Goal: Book appointment/travel/reservation

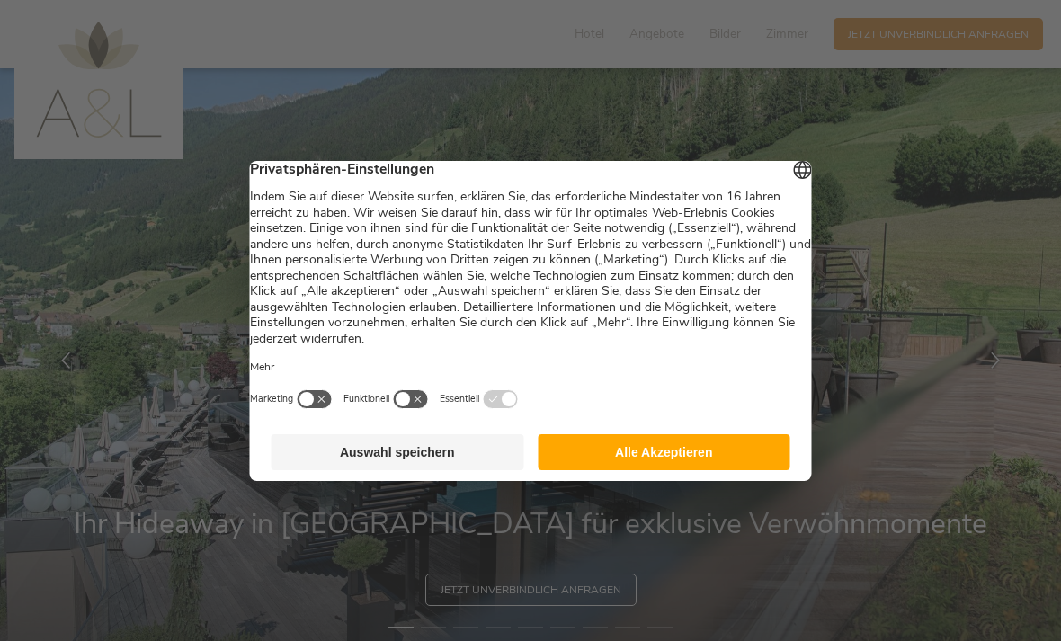
click at [372, 462] on button "Auswahl speichern" at bounding box center [397, 452] width 253 height 36
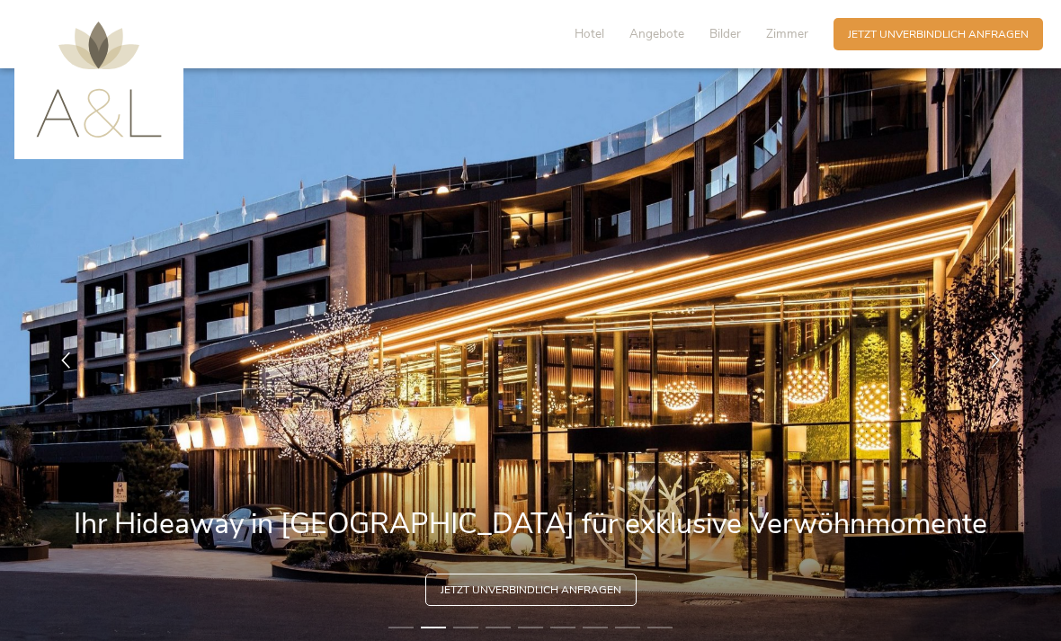
click at [989, 369] on icon at bounding box center [995, 360] width 16 height 16
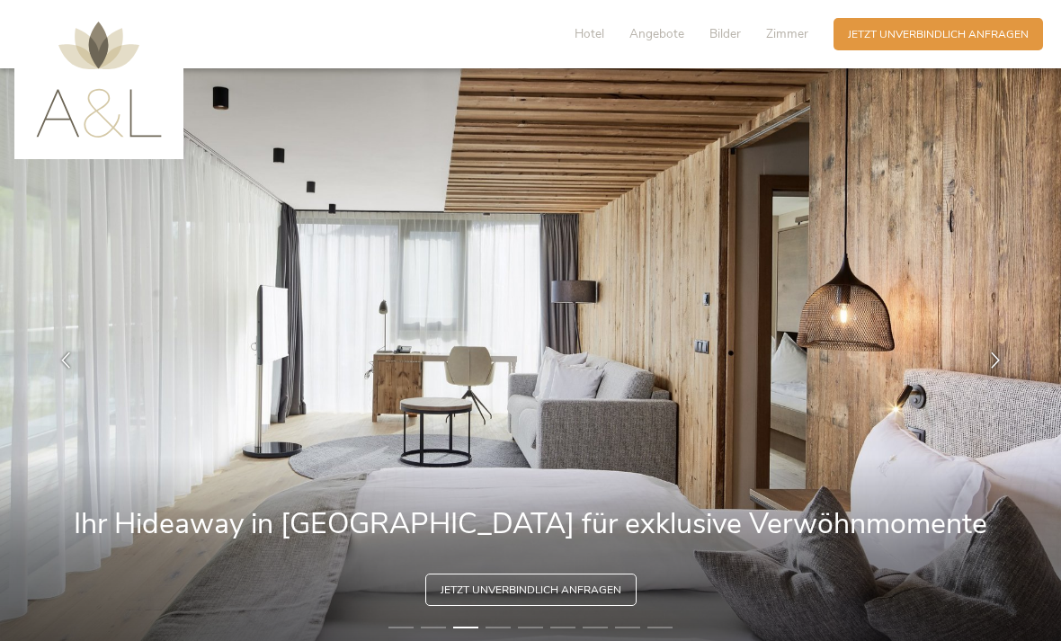
click at [994, 369] on icon at bounding box center [995, 360] width 16 height 16
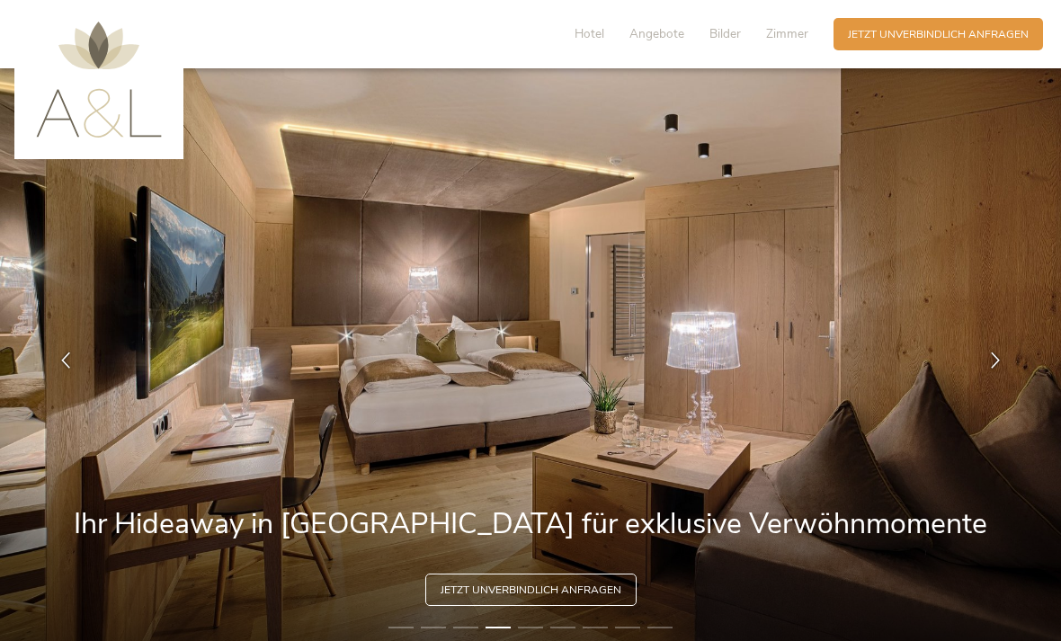
click at [990, 383] on div at bounding box center [995, 360] width 45 height 45
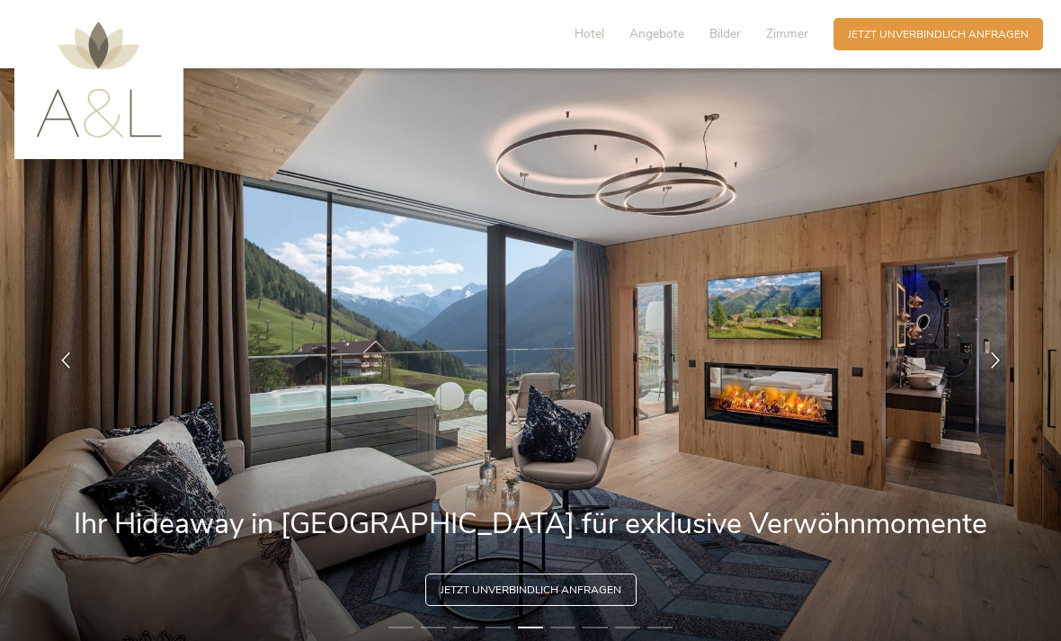
click at [995, 369] on icon at bounding box center [995, 360] width 16 height 16
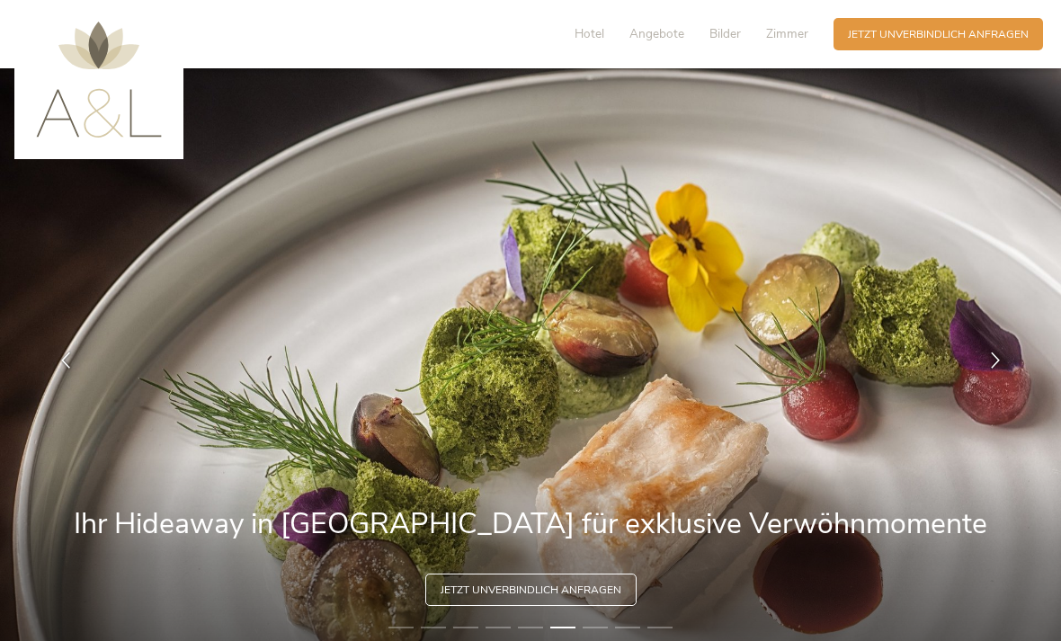
click at [995, 369] on icon at bounding box center [995, 360] width 16 height 16
click at [990, 369] on icon at bounding box center [995, 360] width 16 height 16
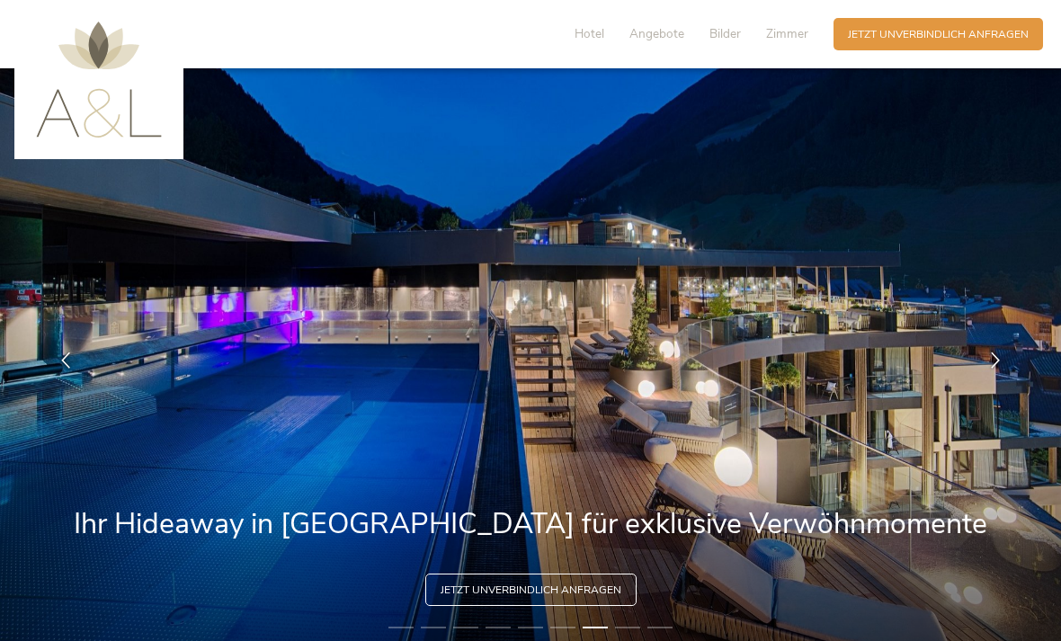
click at [990, 369] on icon at bounding box center [995, 360] width 16 height 16
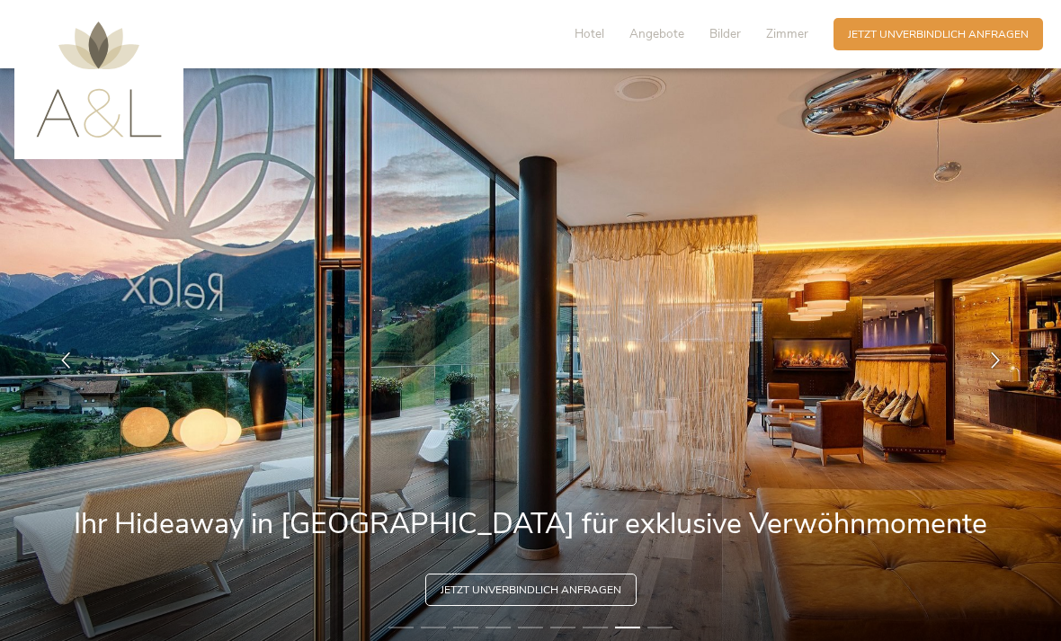
click at [997, 369] on icon at bounding box center [995, 360] width 16 height 16
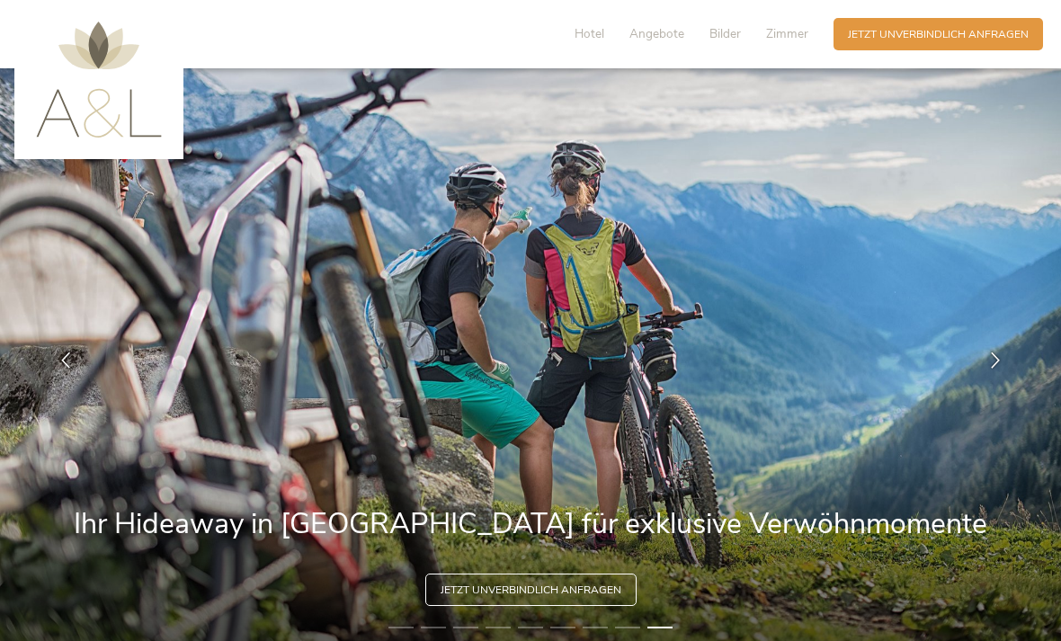
click at [991, 383] on div at bounding box center [995, 360] width 45 height 45
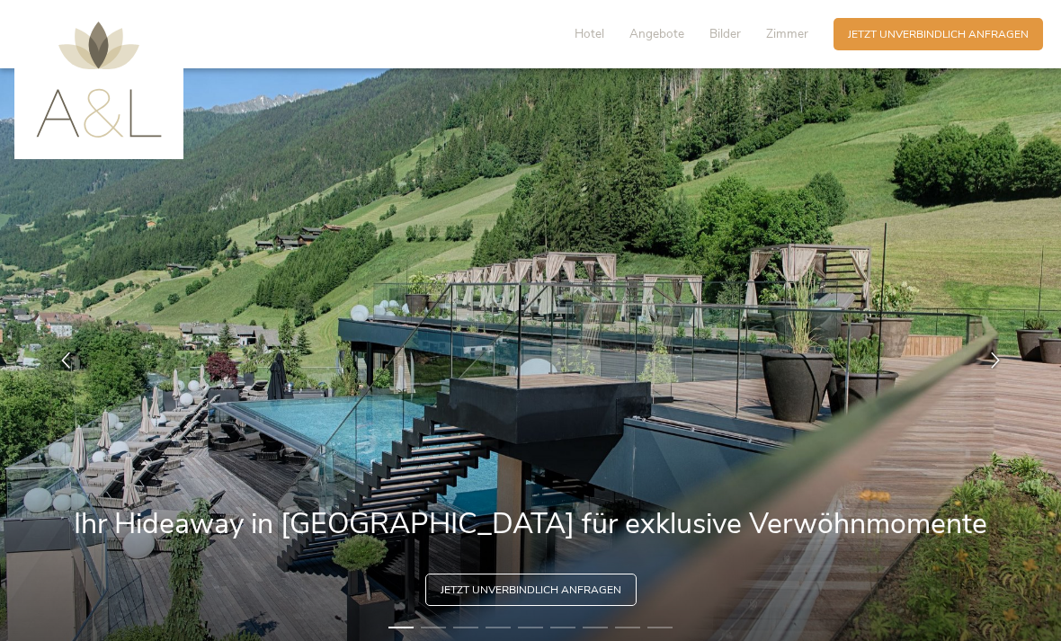
click at [991, 369] on icon at bounding box center [995, 360] width 16 height 16
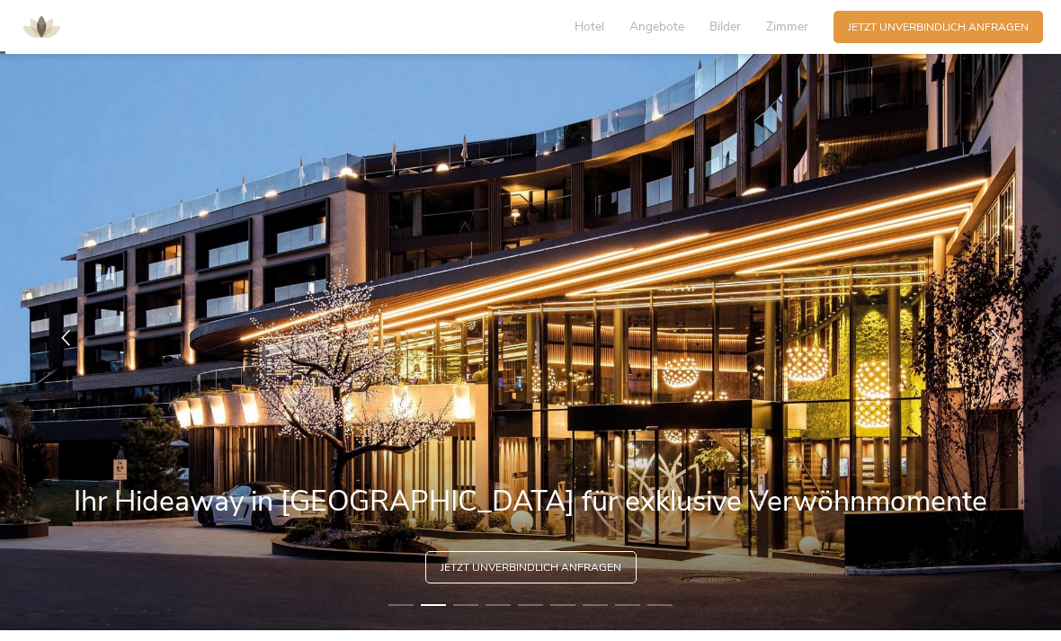
scroll to position [3, 0]
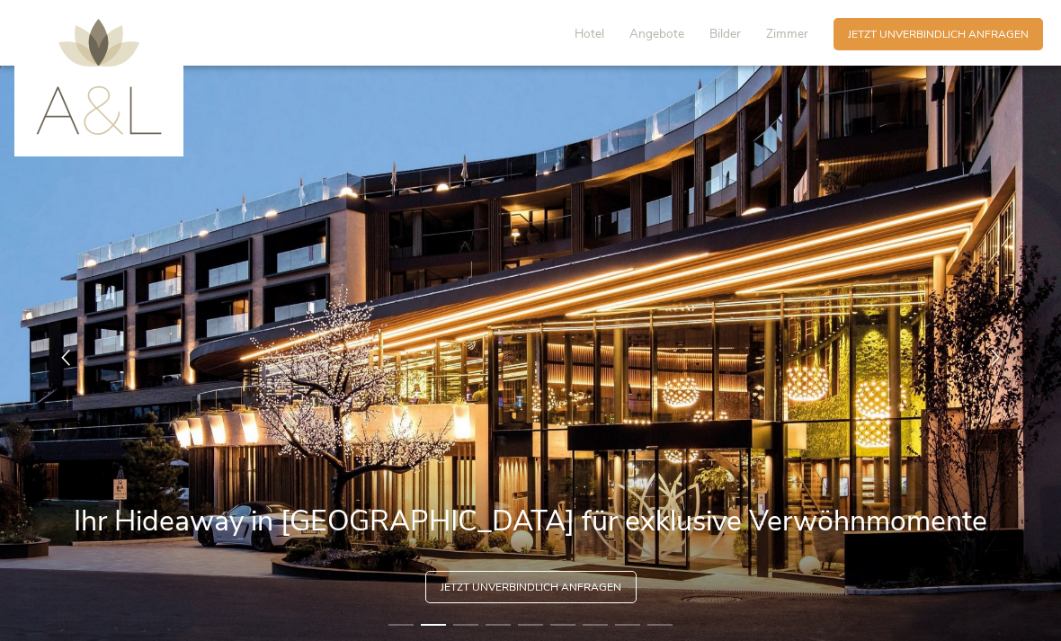
click at [950, 44] on div "Anfragen Jetzt unverbindlich anfragen" at bounding box center [937, 34] width 209 height 32
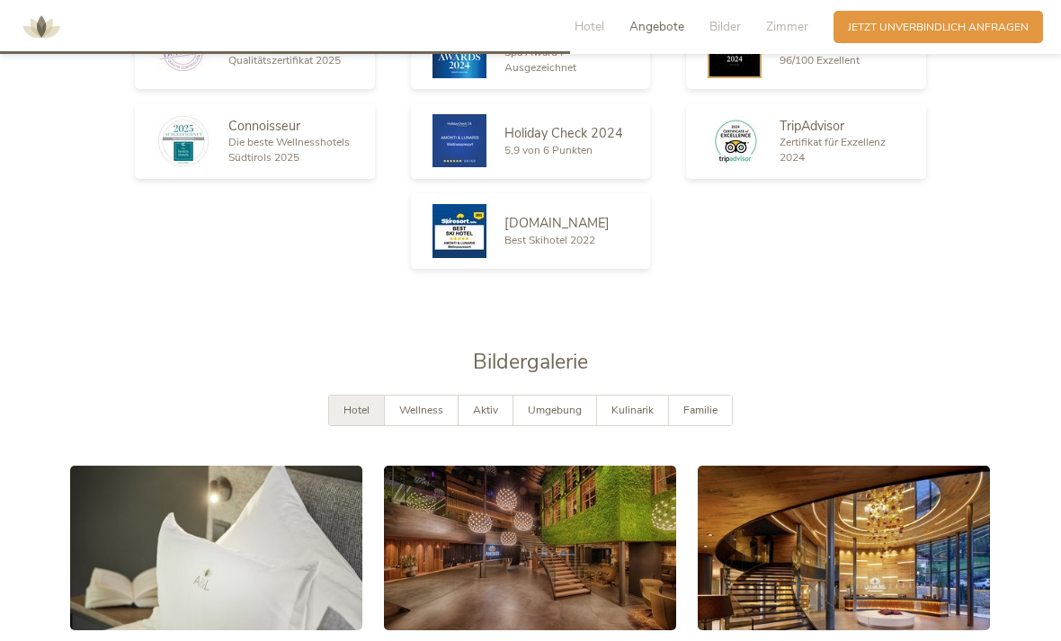
scroll to position [2405, 0]
